Goal: Task Accomplishment & Management: Use online tool/utility

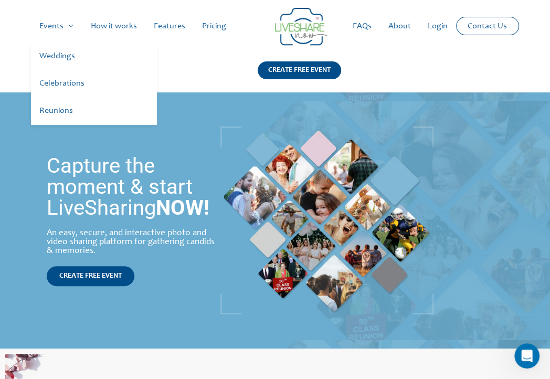
click at [71, 18] on link "Events" at bounding box center [56, 26] width 51 height 34
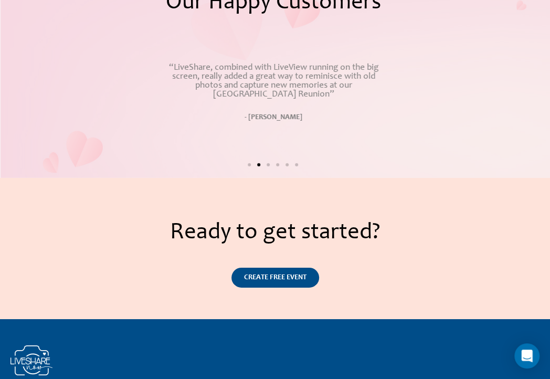
scroll to position [1569, 0]
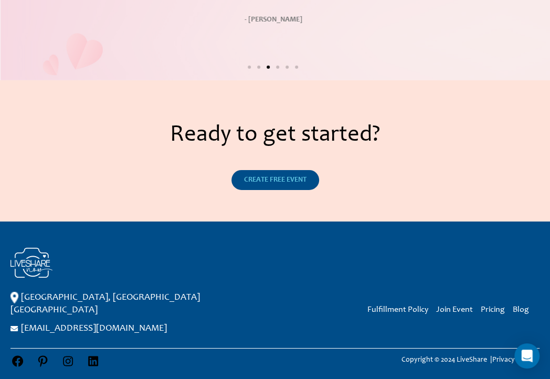
click at [299, 176] on span "CREATE FREE EVENT" at bounding box center [275, 179] width 62 height 7
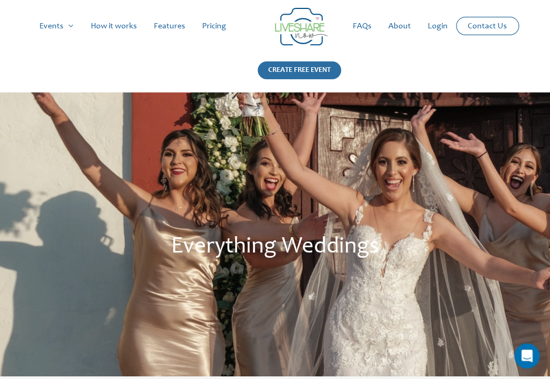
click at [301, 67] on div "CREATE FREE EVENT" at bounding box center [299, 70] width 83 height 18
